Goal: Task Accomplishment & Management: Use online tool/utility

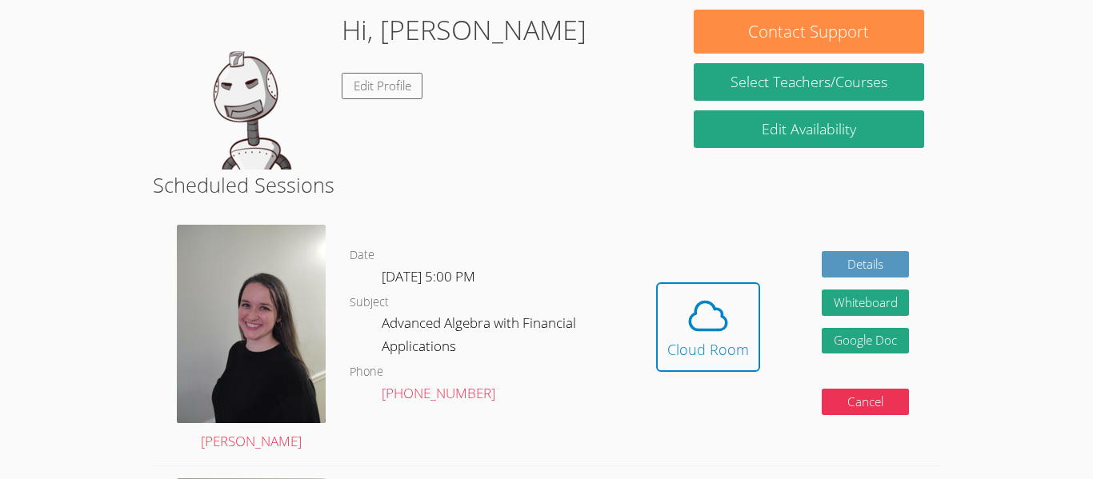
scroll to position [247, 0]
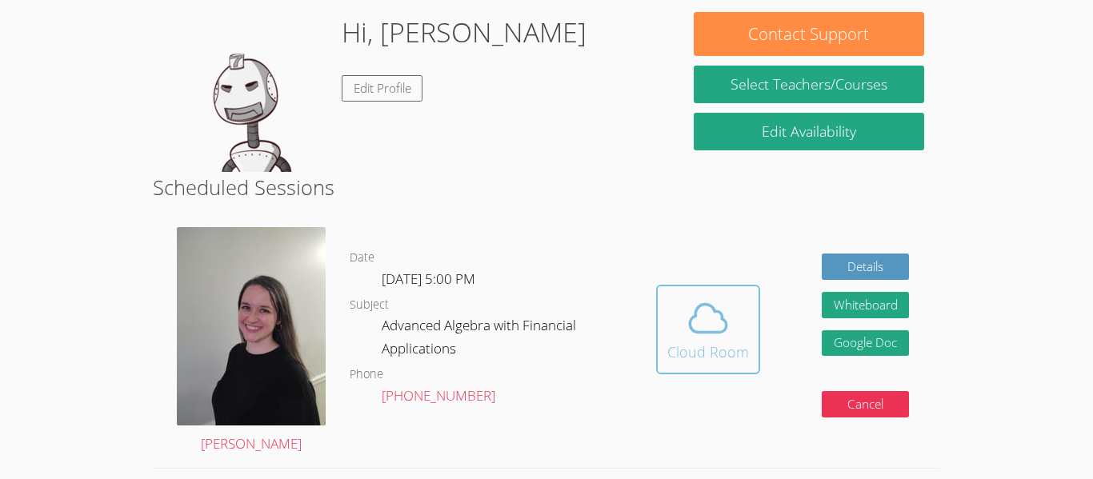
click at [725, 341] on div "Cloud Room" at bounding box center [708, 352] width 82 height 22
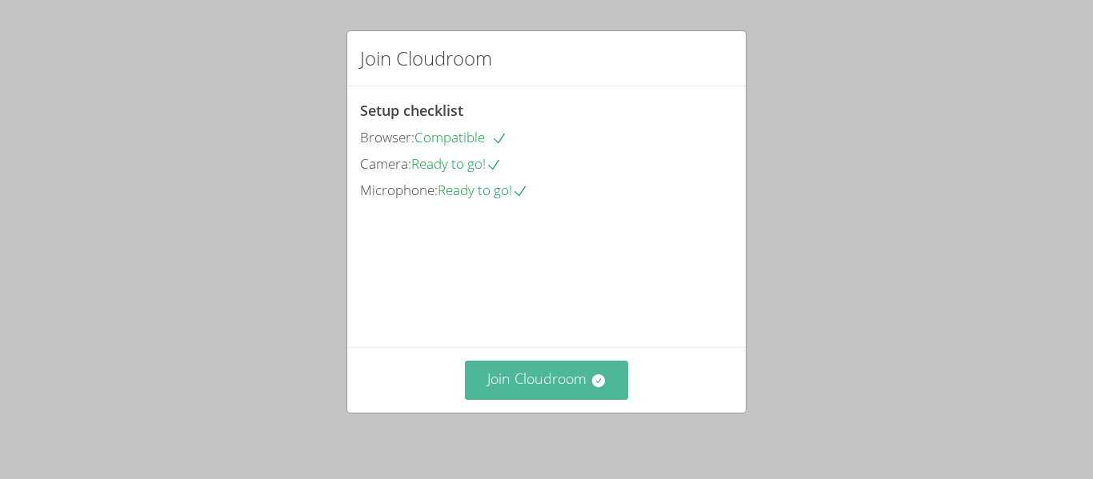
click at [487, 371] on button "Join Cloudroom" at bounding box center [547, 380] width 164 height 39
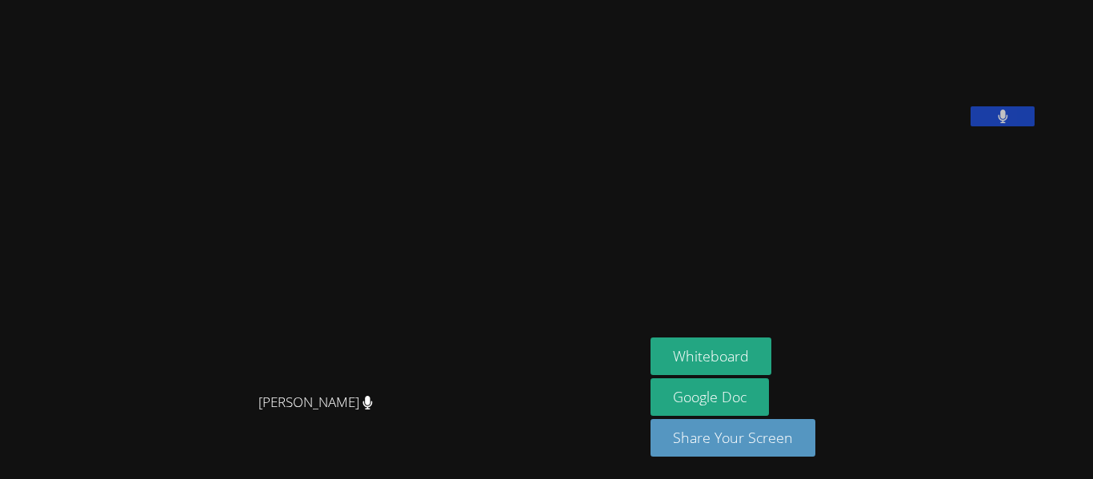
drag, startPoint x: 723, startPoint y: 365, endPoint x: 740, endPoint y: 316, distance: 51.6
click at [740, 316] on aside "[PERSON_NAME] Whiteboard Google Doc Share Your Screen" at bounding box center [844, 239] width 400 height 479
click at [727, 432] on button "Share Your Screen" at bounding box center [732, 438] width 165 height 38
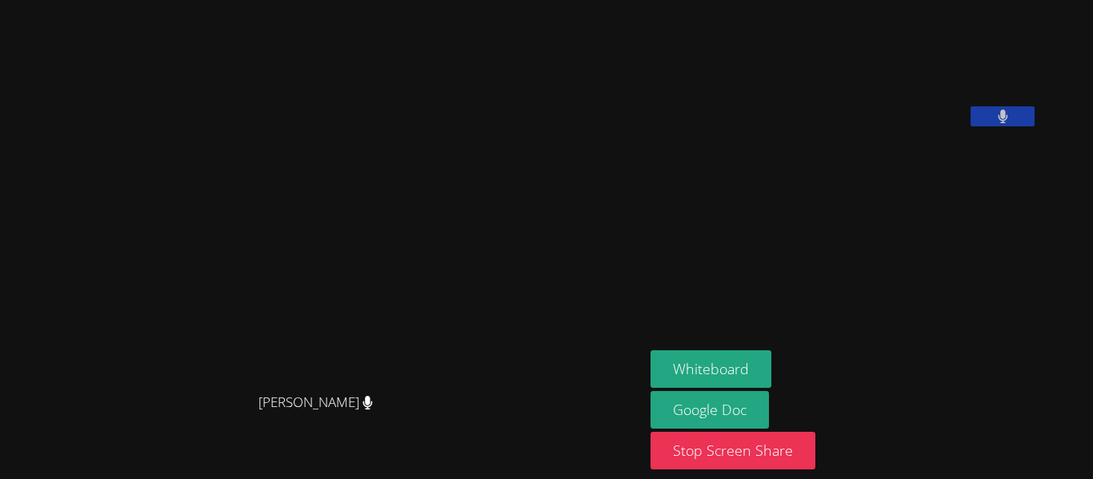
click at [442, 278] on video at bounding box center [322, 207] width 240 height 355
